Goal: Information Seeking & Learning: Find contact information

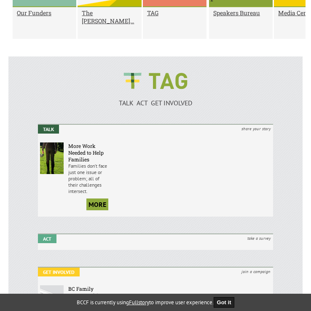
scroll to position [806, 0]
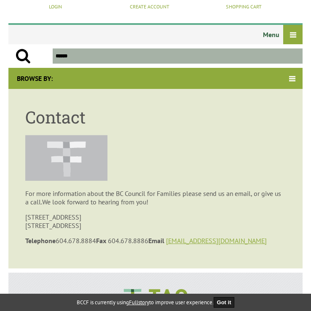
scroll to position [91, 0]
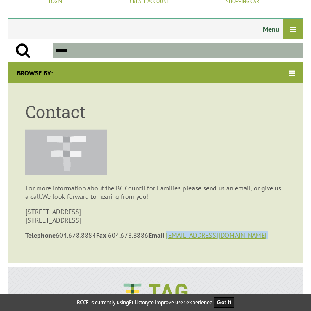
drag, startPoint x: 69, startPoint y: 184, endPoint x: 14, endPoint y: 183, distance: 54.7
click at [14, 183] on article "Contact For more information about the BC Council for Families please send us a…" at bounding box center [155, 172] width 294 height 179
copy p "[EMAIL_ADDRESS][DOMAIN_NAME]"
click at [127, 207] on p "[STREET_ADDRESS]" at bounding box center [155, 215] width 260 height 17
drag, startPoint x: 97, startPoint y: 175, endPoint x: 57, endPoint y: 172, distance: 39.7
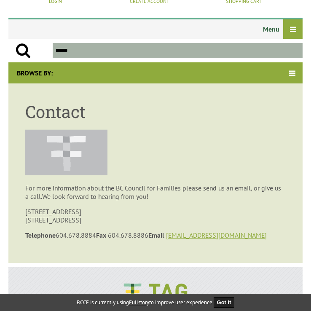
click at [57, 231] on p "Telephone [PHONE_NUMBER] Fax [PHONE_NUMBER] Email [EMAIL_ADDRESS][DOMAIN_NAME]" at bounding box center [155, 235] width 260 height 8
copy p "604.678.8884"
